Goal: Find specific fact: Find specific page/section

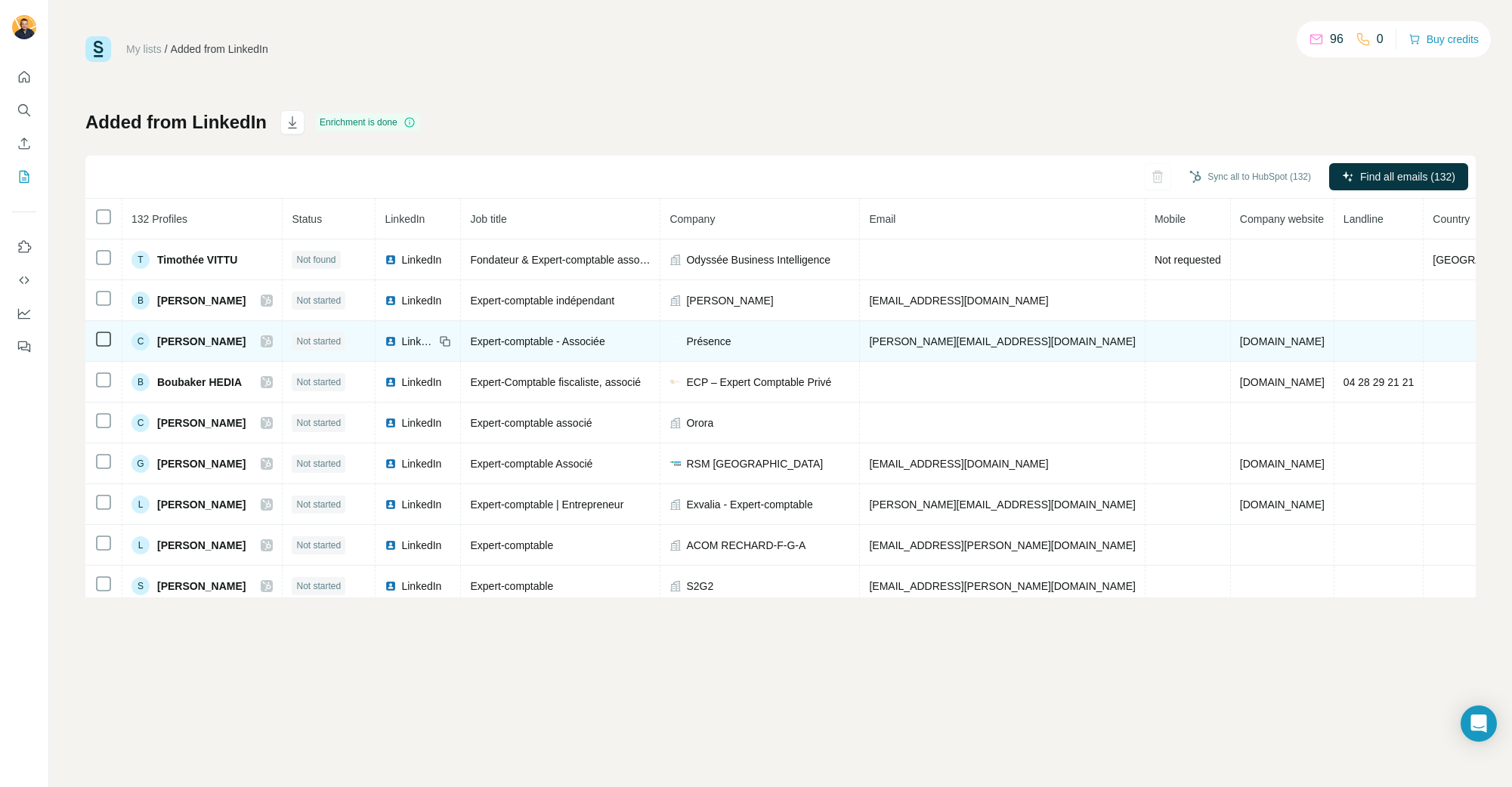
click at [979, 343] on span "[PERSON_NAME][EMAIL_ADDRESS][DOMAIN_NAME]" at bounding box center [1002, 342] width 266 height 12
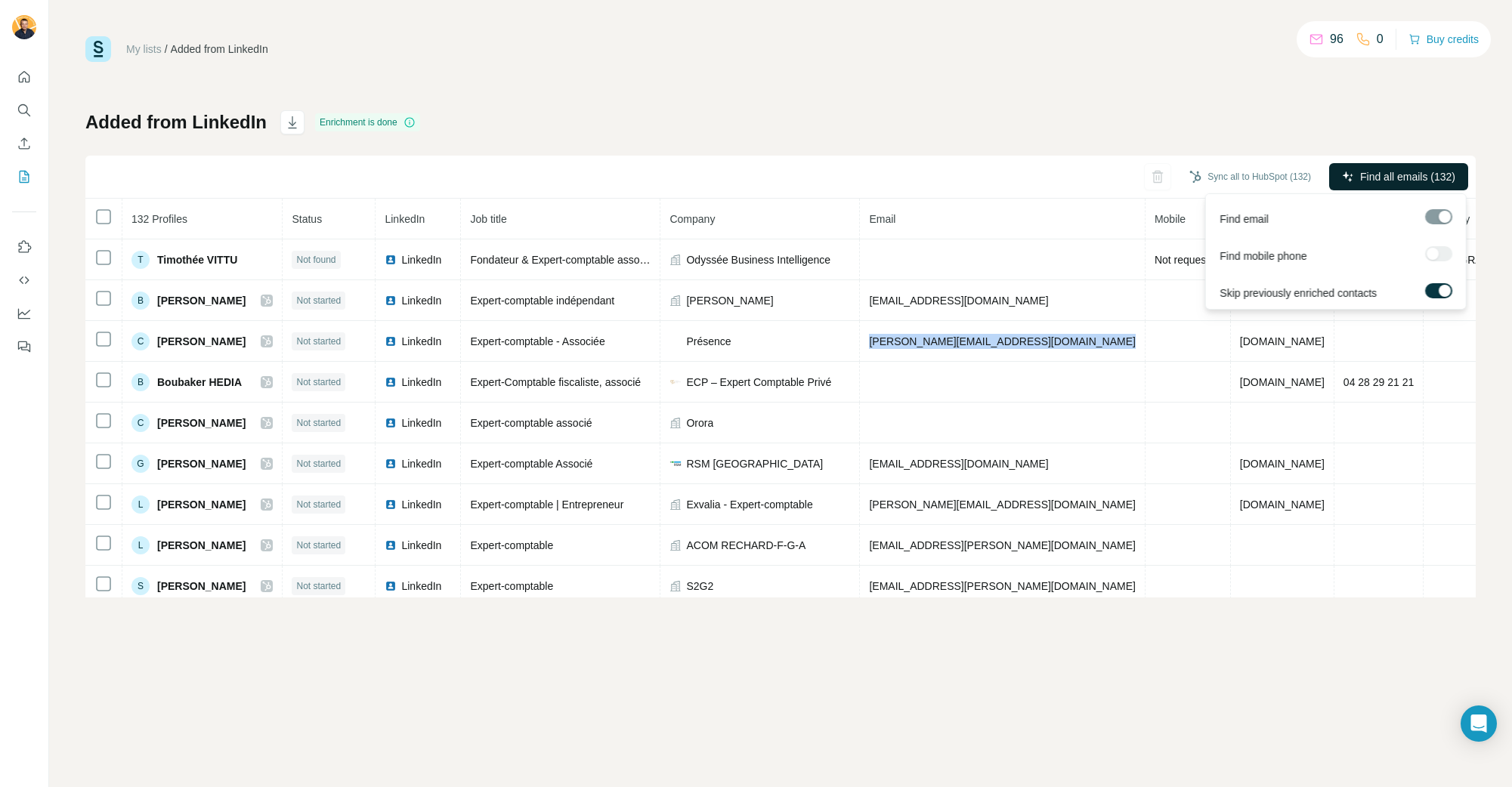
click at [1391, 175] on span "Find all emails (132)" at bounding box center [1408, 177] width 95 height 15
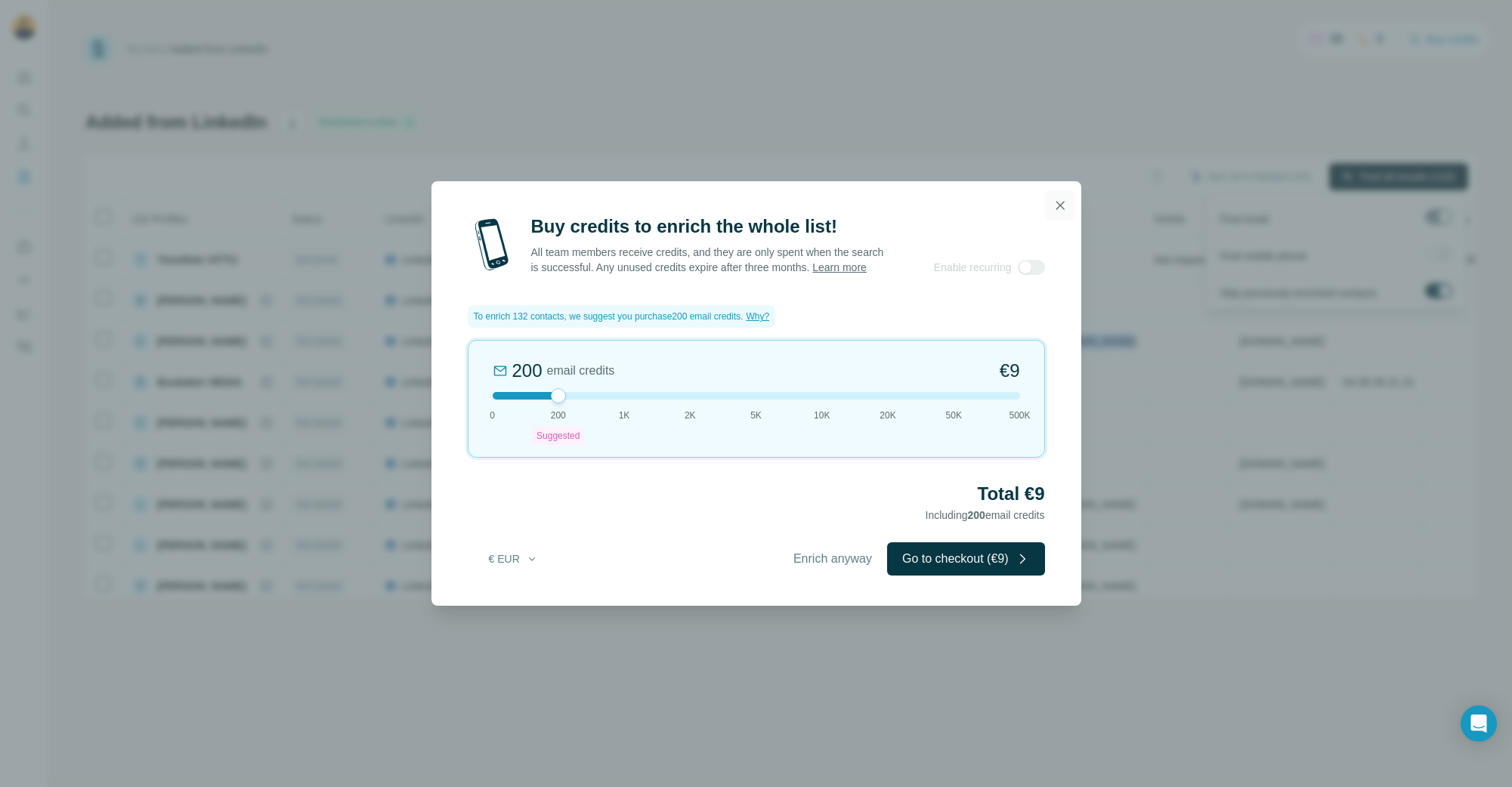
click at [1069, 190] on button "button" at bounding box center [1060, 205] width 30 height 30
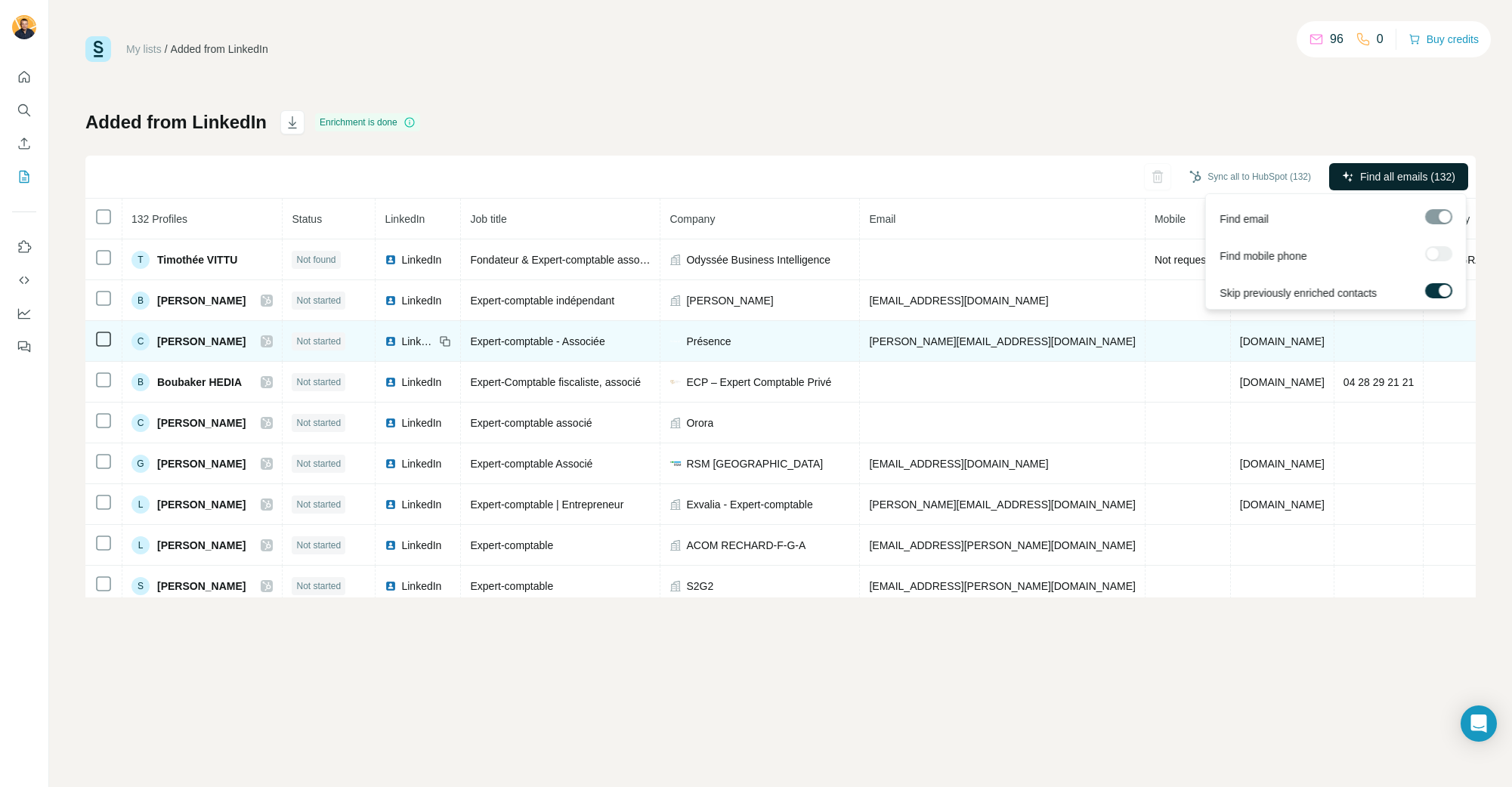
click at [226, 334] on span "[PERSON_NAME]" at bounding box center [201, 342] width 88 height 15
click at [217, 337] on span "[PERSON_NAME]" at bounding box center [201, 342] width 88 height 15
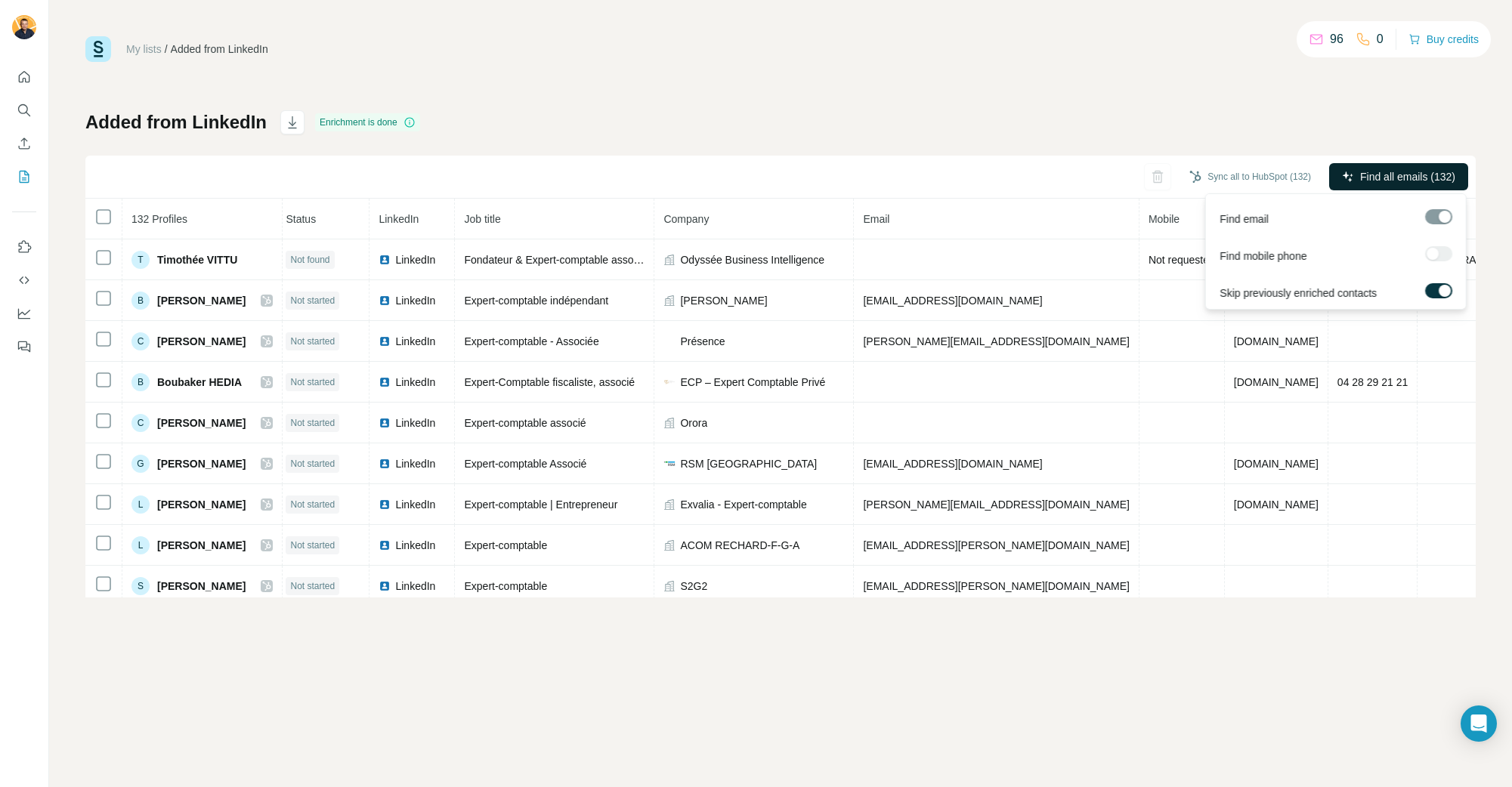
click at [982, 84] on div "My lists / Added from LinkedIn 96 0 Buy credits Added from LinkedIn Enrichment …" at bounding box center [780, 316] width 1390 height 562
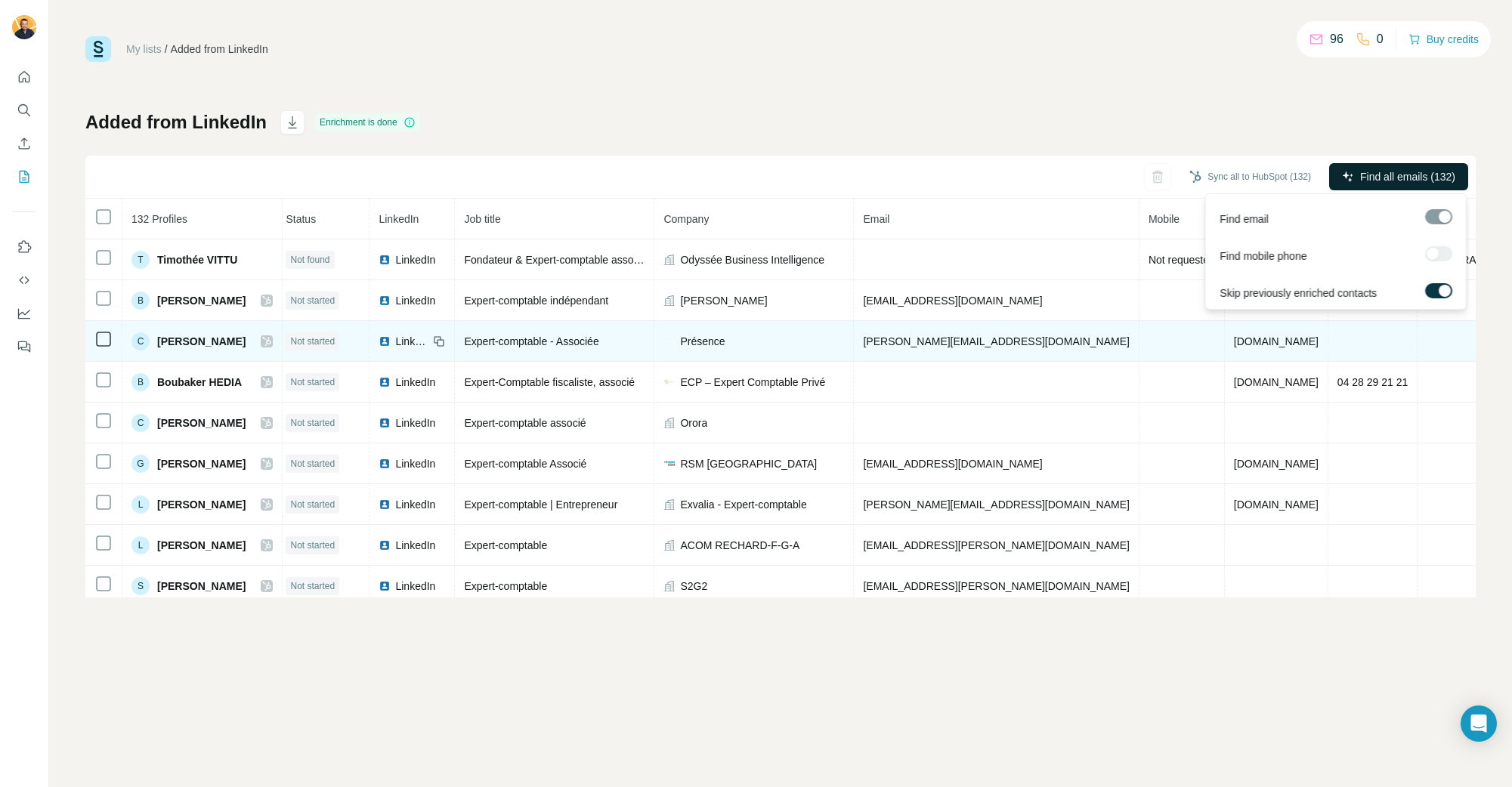
click at [1234, 336] on span "[DOMAIN_NAME]" at bounding box center [1276, 342] width 84 height 12
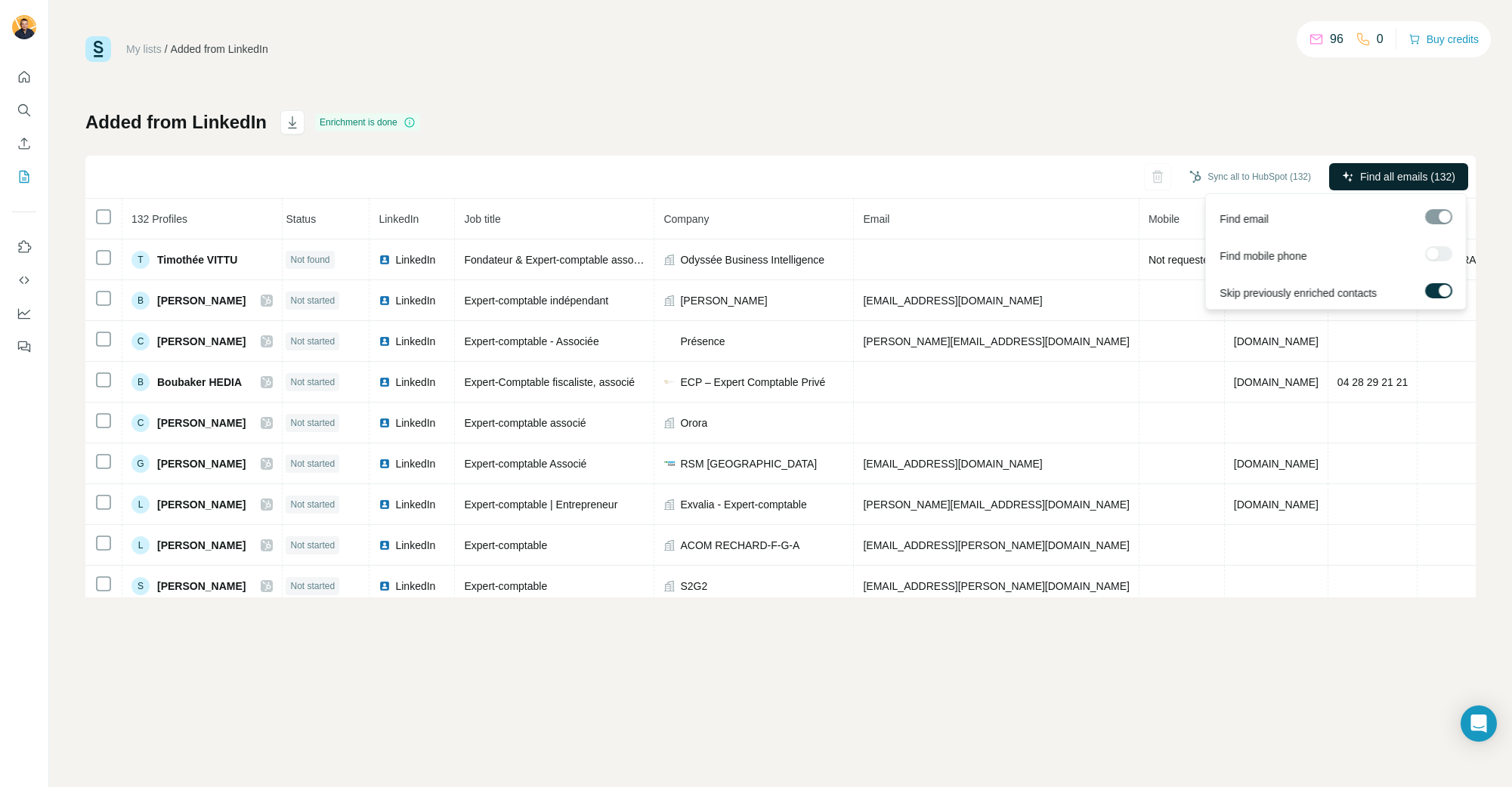
click at [821, 148] on div "Added from LinkedIn Enrichment is done Sync all to HubSpot (132) Find all email…" at bounding box center [780, 354] width 1390 height 487
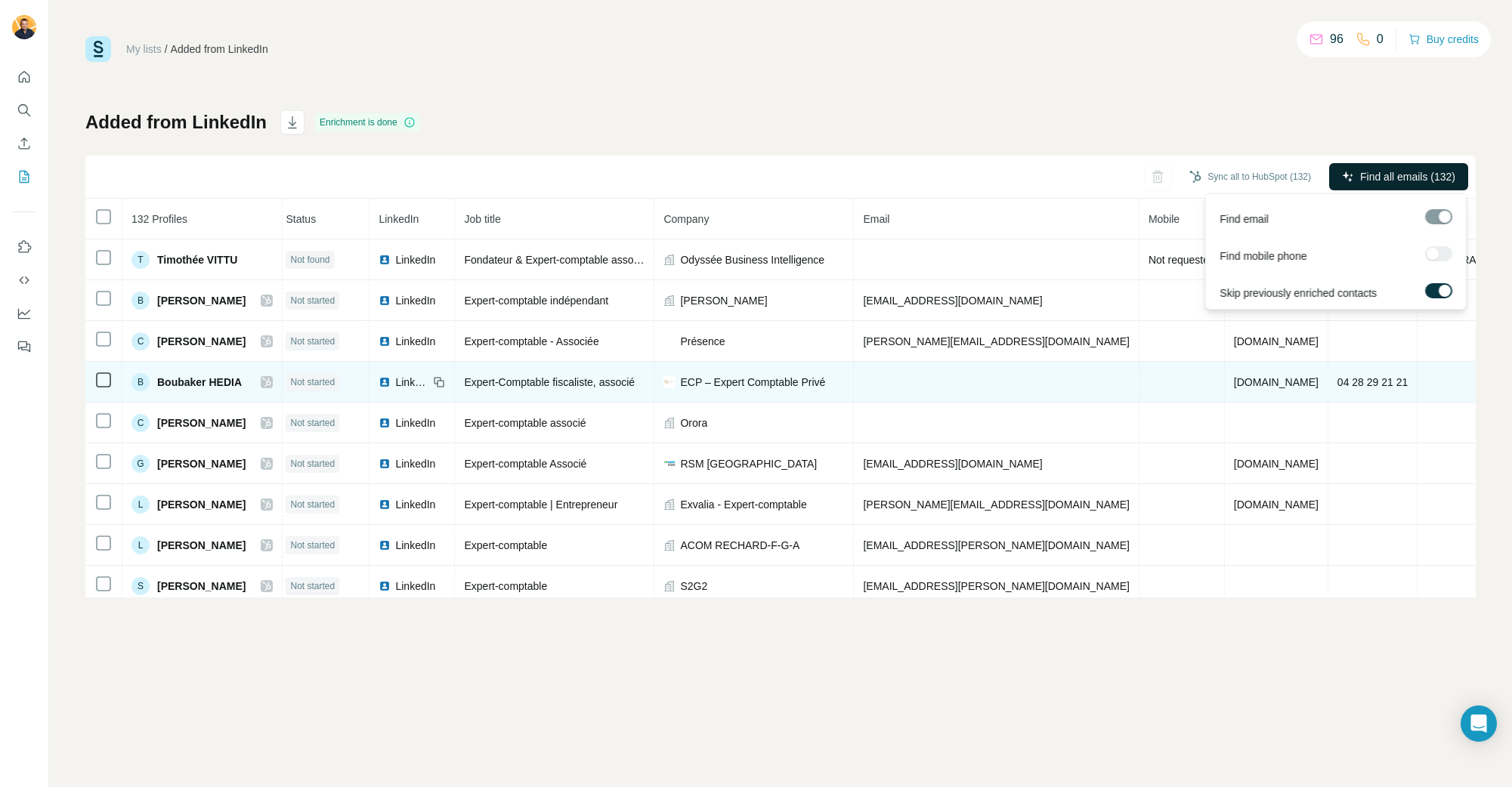
click at [1140, 364] on td at bounding box center [1182, 382] width 85 height 41
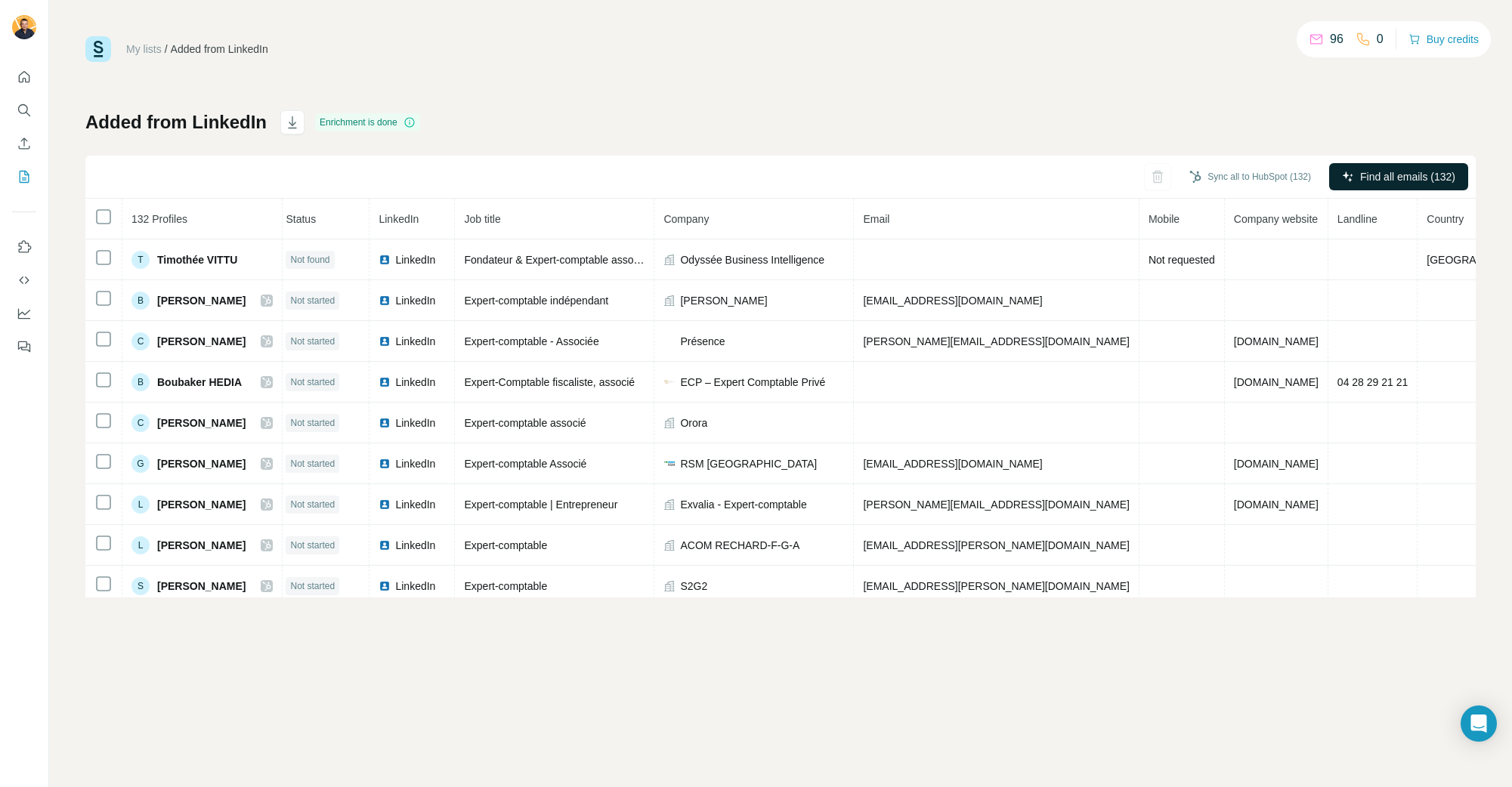
click at [1041, 74] on div "My lists / Added from LinkedIn 96 0 Buy credits Added from LinkedIn Enrichment …" at bounding box center [780, 316] width 1390 height 562
